Goal: Find specific page/section: Find specific page/section

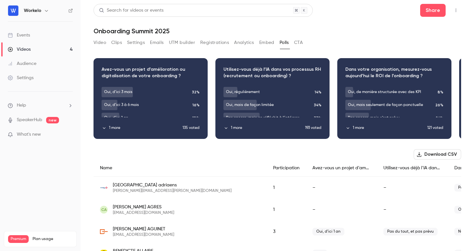
scroll to position [0, 73]
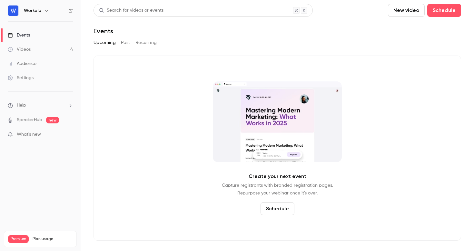
click at [35, 33] on link "Events" at bounding box center [40, 35] width 81 height 14
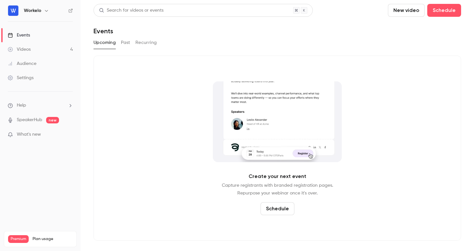
click at [124, 44] on button "Past" at bounding box center [125, 42] width 9 height 10
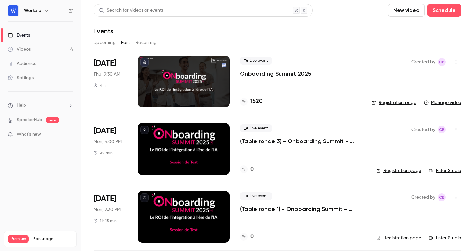
click at [274, 74] on p "Onboarding Summit 2025" at bounding box center [275, 74] width 71 height 8
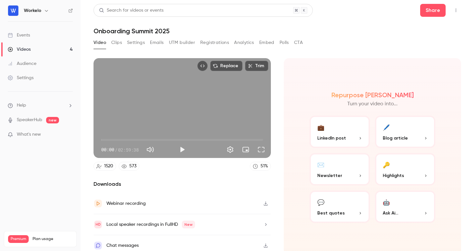
click at [207, 40] on button "Registrations" at bounding box center [214, 42] width 29 height 10
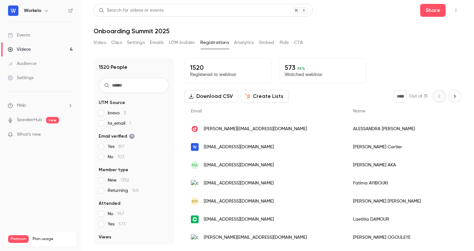
click at [286, 40] on button "Polls" at bounding box center [284, 42] width 9 height 10
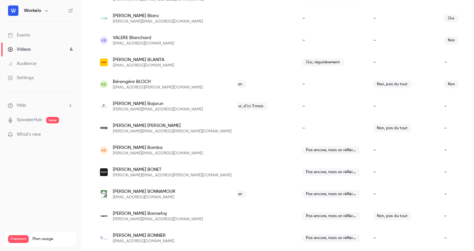
scroll to position [0, 56]
click at [435, 131] on div "–" at bounding box center [470, 128] width 71 height 22
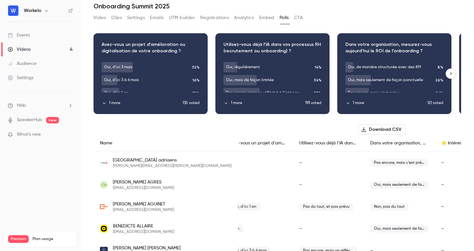
scroll to position [0, 0]
